Goal: Navigation & Orientation: Find specific page/section

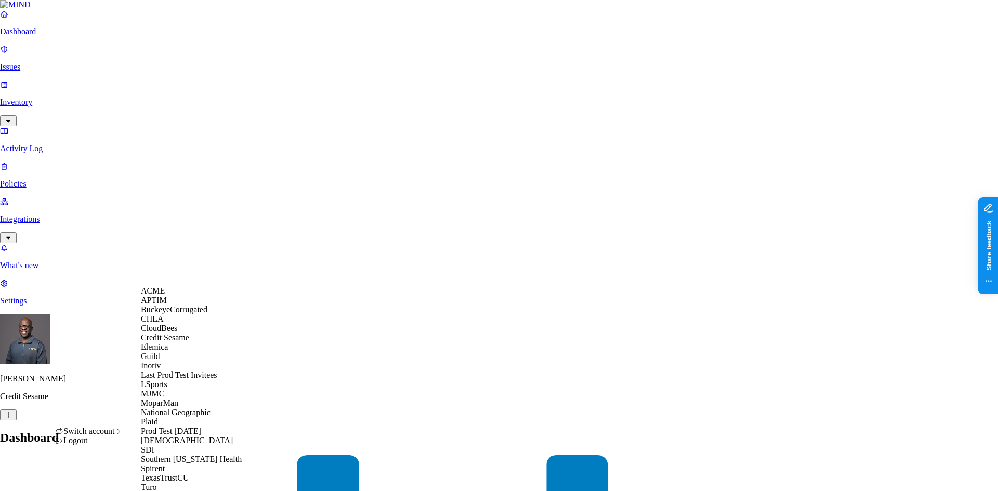
click at [177, 342] on span "Credit Sesame" at bounding box center [165, 337] width 48 height 9
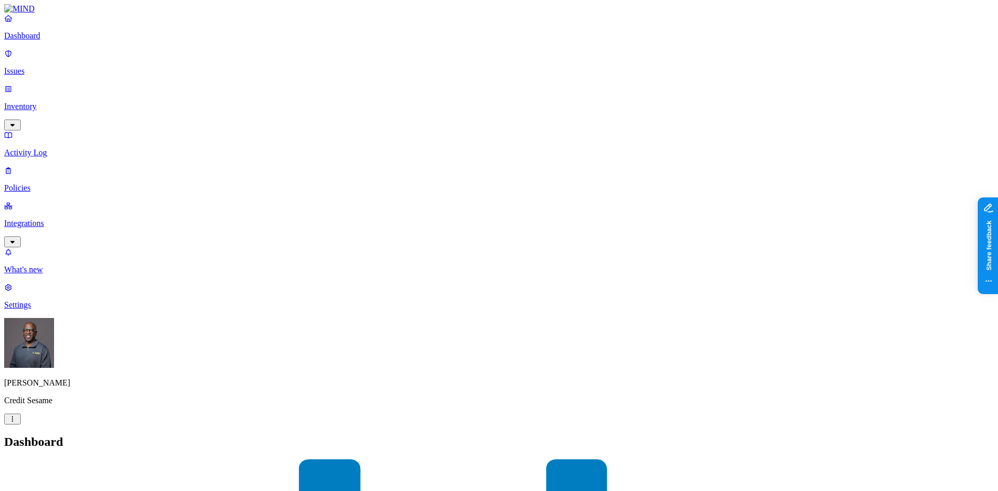
click at [41, 67] on p "Issues" at bounding box center [499, 71] width 990 height 9
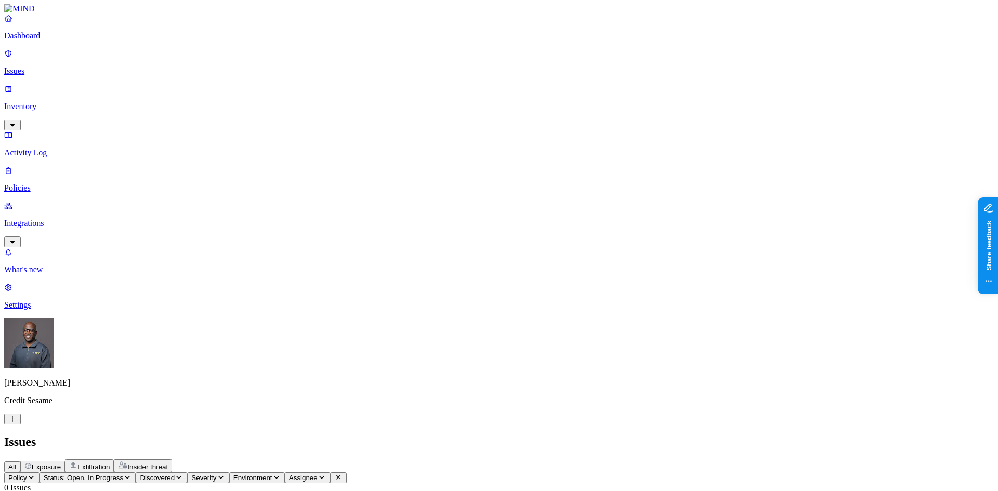
click at [61, 463] on span "Exposure" at bounding box center [46, 467] width 29 height 8
click at [52, 148] on p "Activity Log" at bounding box center [499, 152] width 990 height 9
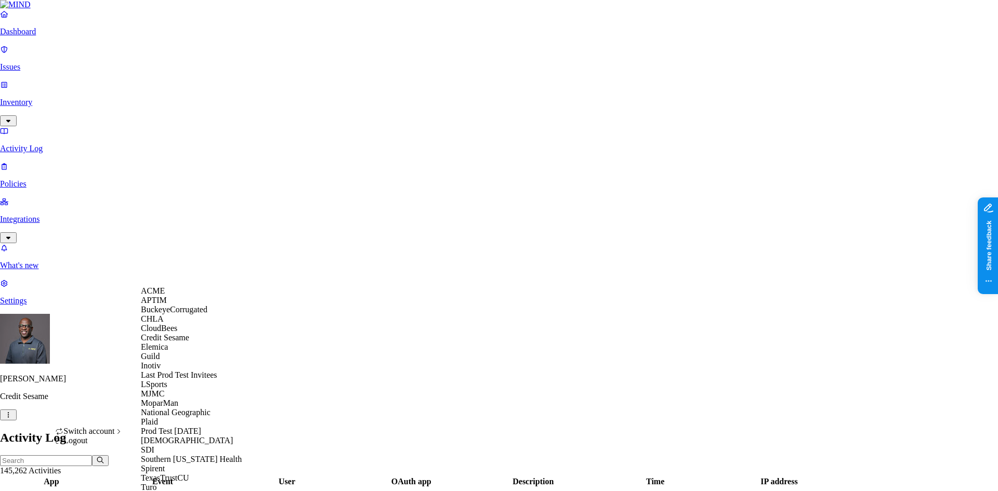
click at [173, 333] on span "CloudBees" at bounding box center [159, 328] width 36 height 9
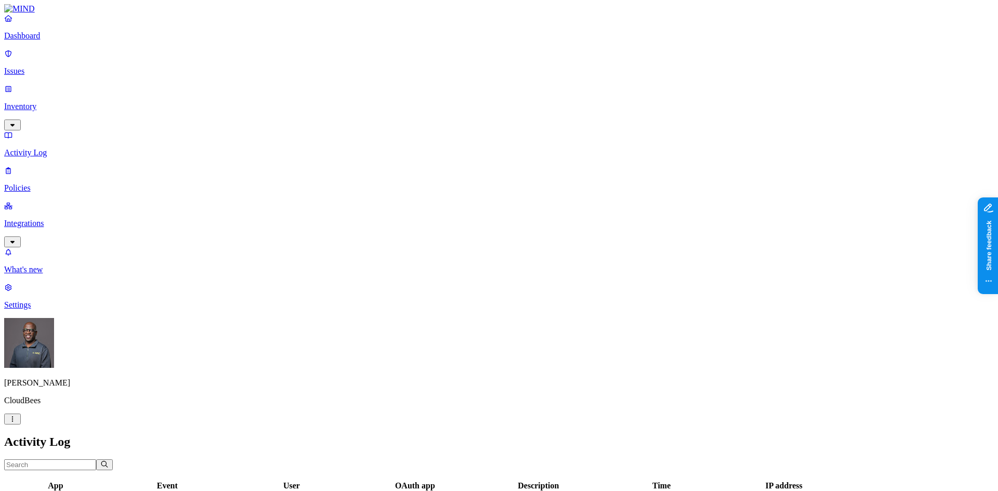
click at [47, 183] on p "Policies" at bounding box center [499, 187] width 990 height 9
click at [37, 40] on link "Dashboard" at bounding box center [499, 27] width 990 height 27
click at [60, 219] on p "Integrations" at bounding box center [499, 223] width 990 height 9
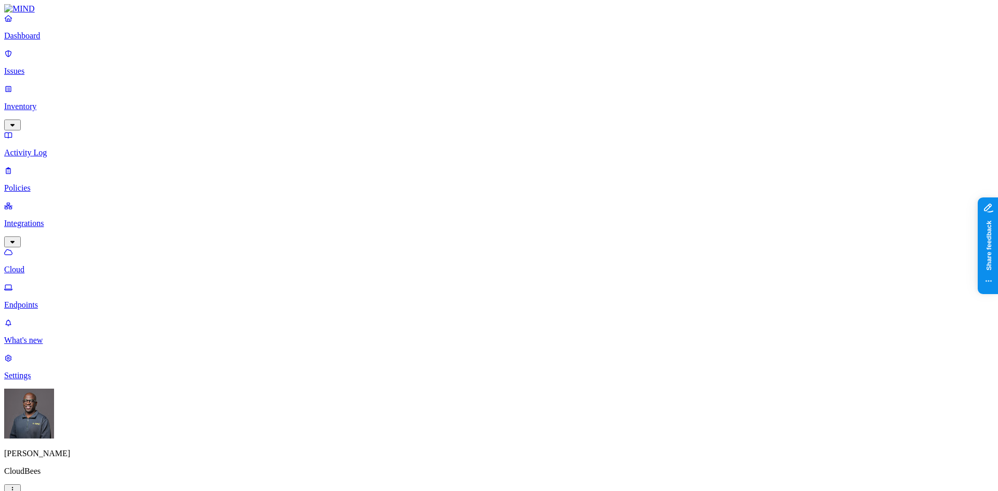
click at [61, 300] on p "Endpoints" at bounding box center [499, 304] width 990 height 9
click at [30, 41] on p "Dashboard" at bounding box center [499, 35] width 990 height 9
